Goal: Information Seeking & Learning: Learn about a topic

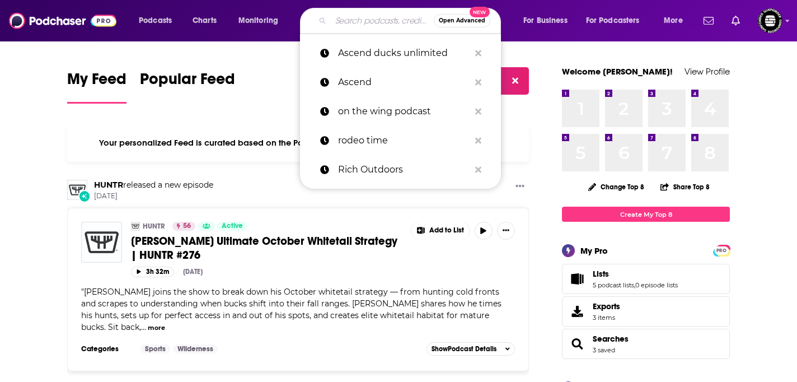
click at [376, 15] on input "Search podcasts, credits, & more..." at bounding box center [382, 21] width 103 height 18
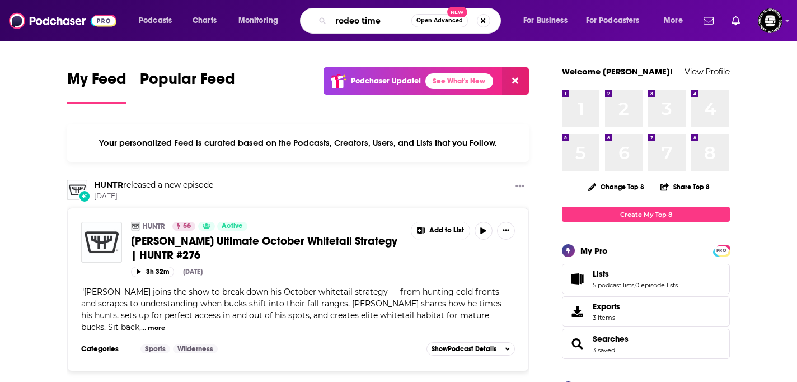
type input "rodeo time"
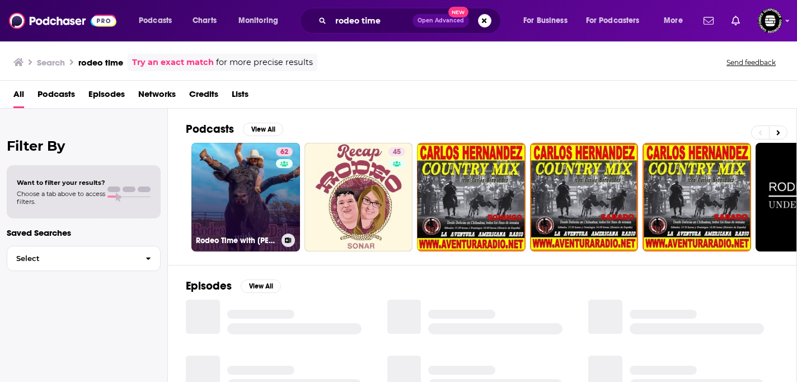
click at [254, 209] on link "62 Rodeo Time with [PERSON_NAME]" at bounding box center [245, 197] width 109 height 109
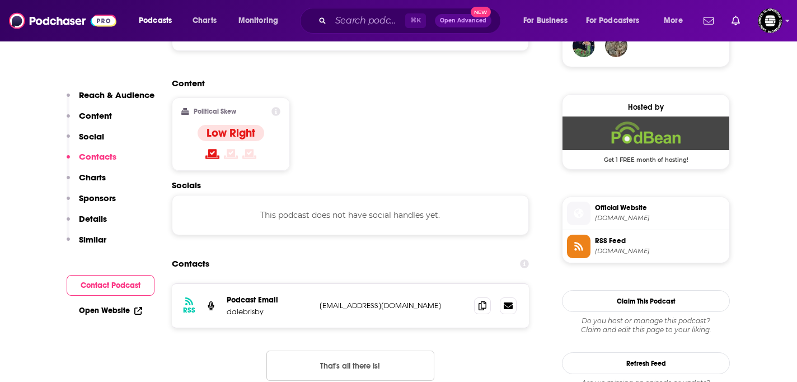
scroll to position [856, 0]
click at [476, 296] on span at bounding box center [482, 304] width 17 height 17
